Goal: Information Seeking & Learning: Learn about a topic

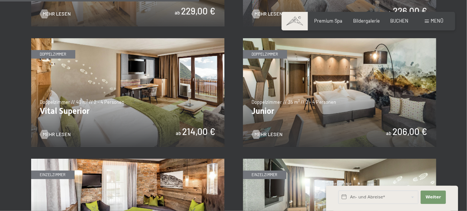
scroll to position [862, 0]
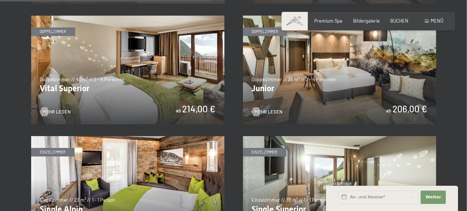
click at [319, 78] on img at bounding box center [339, 70] width 193 height 109
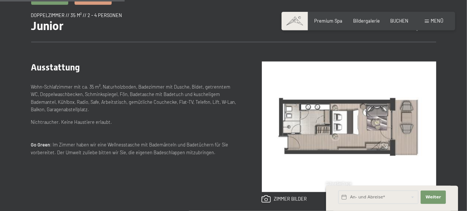
scroll to position [274, 0]
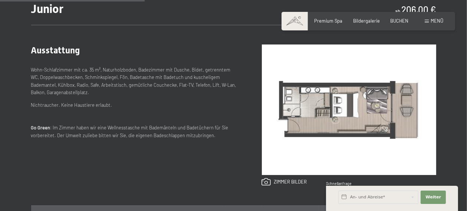
click at [310, 102] on img at bounding box center [349, 110] width 174 height 131
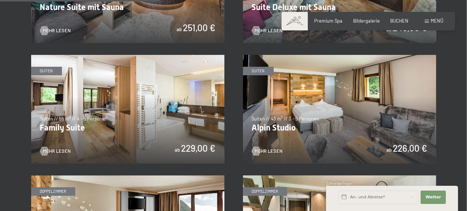
scroll to position [705, 0]
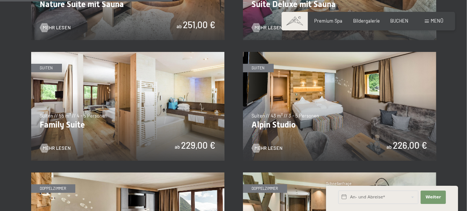
click at [94, 115] on img at bounding box center [127, 106] width 193 height 109
